Goal: Check status: Check status

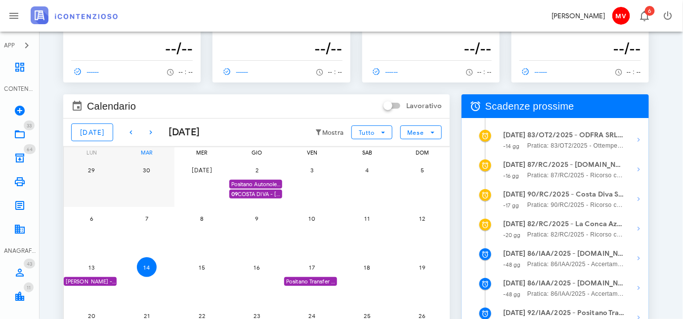
scroll to position [89, 0]
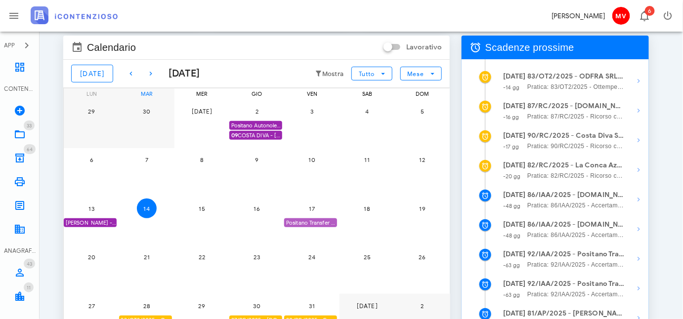
click at [312, 222] on div "Positano Transfer Coop. - SCADE 1^ istanza accertamento con adesione" at bounding box center [310, 222] width 53 height 9
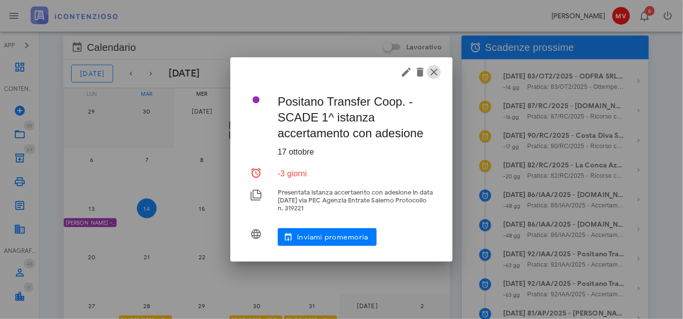
click at [432, 69] on icon "button" at bounding box center [434, 72] width 12 height 12
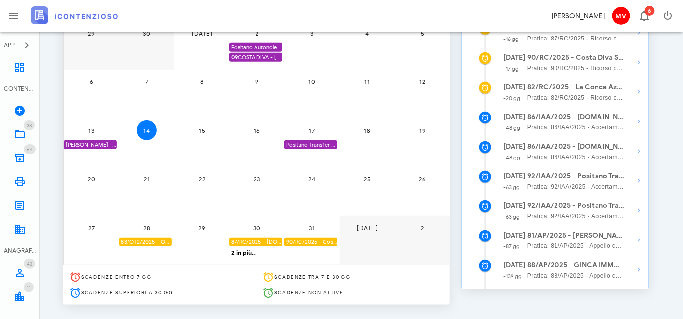
scroll to position [193, 0]
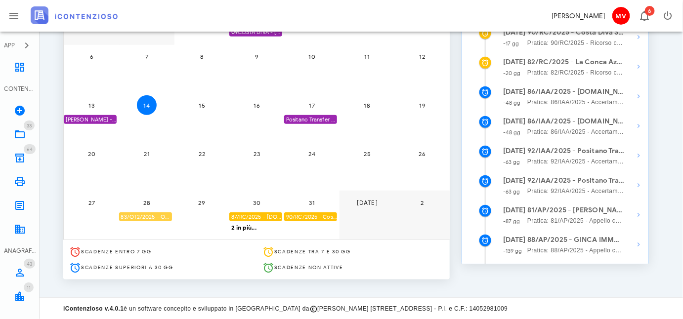
click at [147, 217] on div "83/OT2/2025 - ODFRA SRL - Depositare i documenti processuali" at bounding box center [145, 216] width 53 height 9
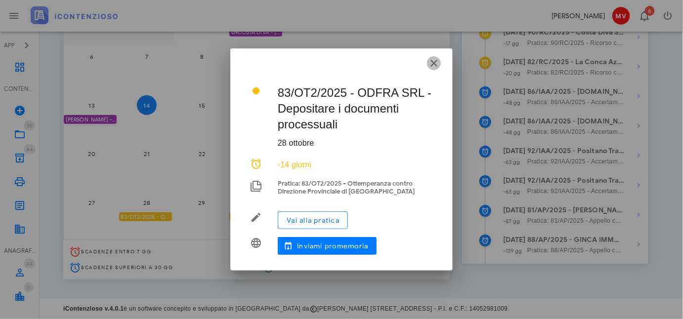
click at [433, 57] on icon "button" at bounding box center [434, 63] width 12 height 12
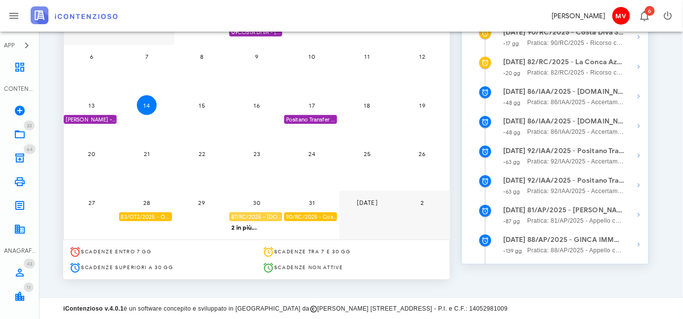
click at [250, 215] on div "87/RC/2025 - [DOMAIN_NAME] BUILDINGS & SERVICES SRL - Inviare Ricorso" at bounding box center [255, 216] width 53 height 9
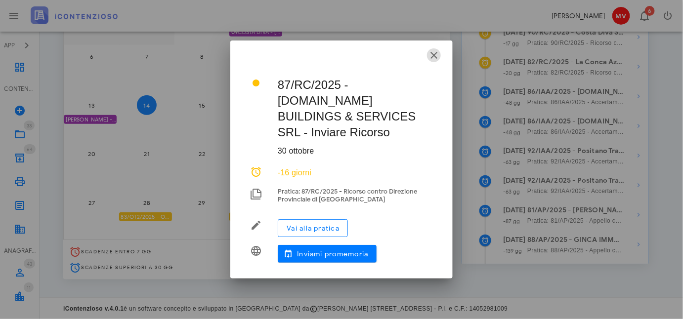
click at [435, 61] on icon "button" at bounding box center [434, 55] width 12 height 12
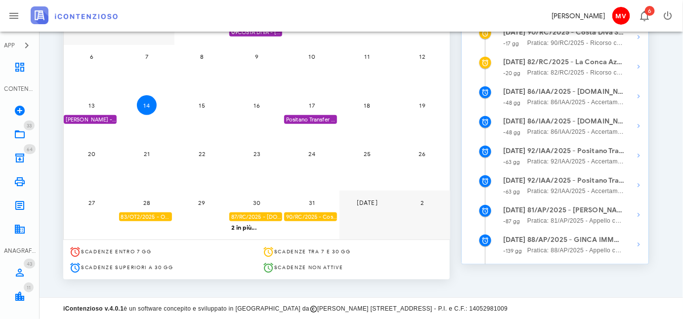
click at [314, 219] on div "90/RC/2025 - Costa Diva Srls - Inviare Ricorso" at bounding box center [310, 216] width 53 height 9
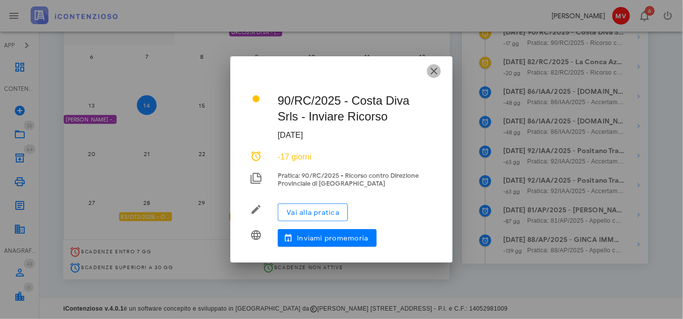
click at [433, 71] on icon "button" at bounding box center [434, 71] width 12 height 12
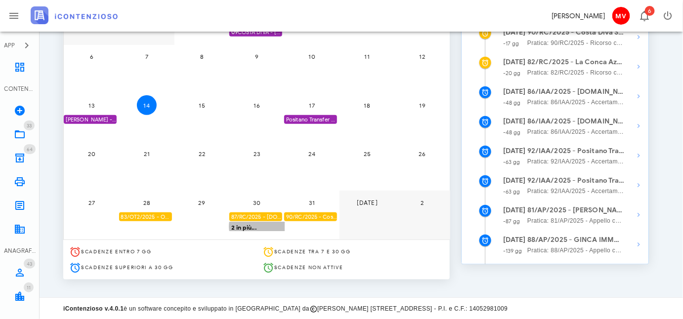
click at [245, 225] on div "2 in più..." at bounding box center [257, 226] width 56 height 9
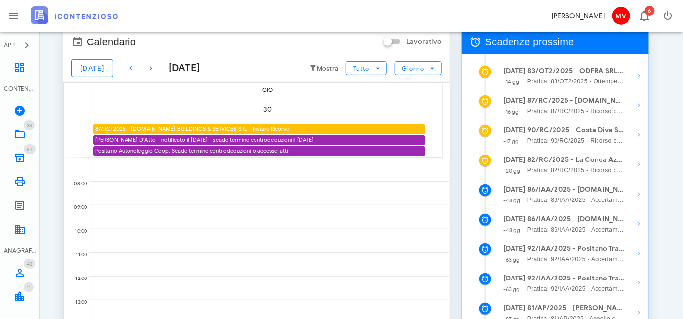
scroll to position [0, 0]
